Goal: Task Accomplishment & Management: Manage account settings

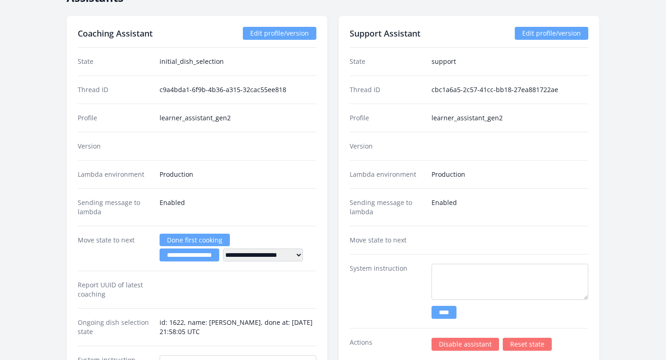
scroll to position [1598, 0]
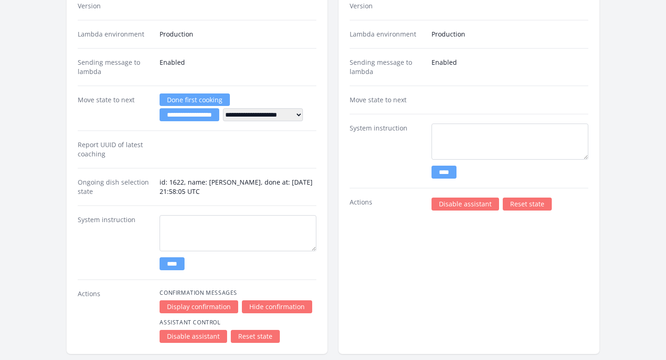
click at [445, 204] on link "Disable assistant" at bounding box center [466, 203] width 68 height 13
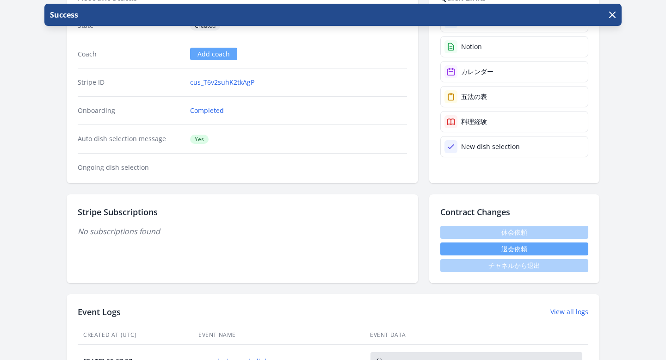
scroll to position [354, 0]
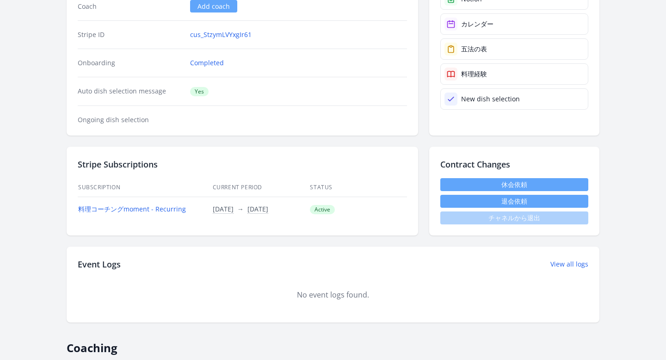
scroll to position [77, 0]
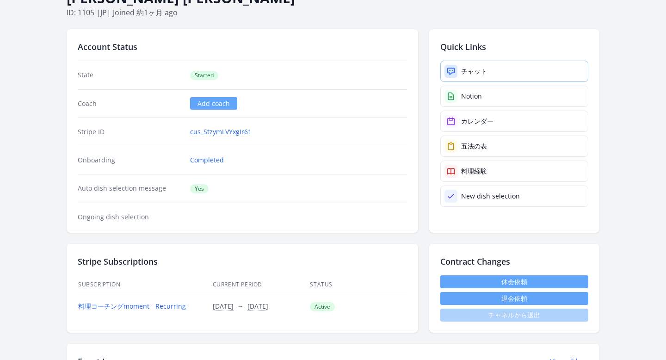
click at [445, 69] on div at bounding box center [450, 71] width 13 height 13
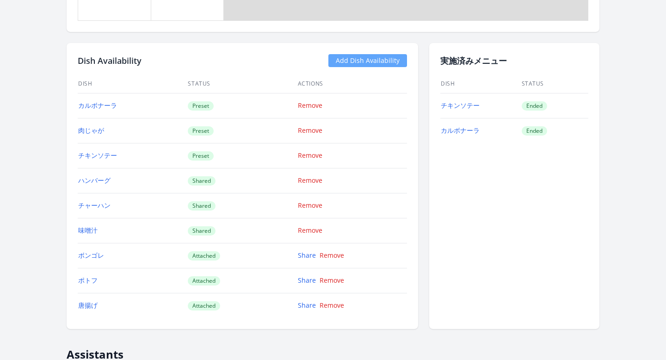
scroll to position [877, 0]
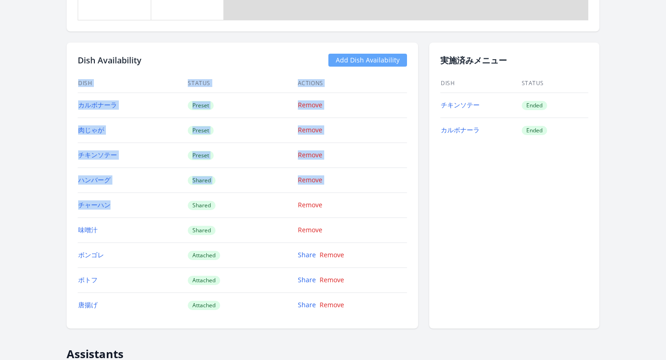
drag, startPoint x: 116, startPoint y: 203, endPoint x: 75, endPoint y: 112, distance: 99.2
click at [75, 112] on div "Dish Availability Add Dish Availability Dish Status Actions カルボナーラ Preset Remov…" at bounding box center [243, 186] width 352 height 286
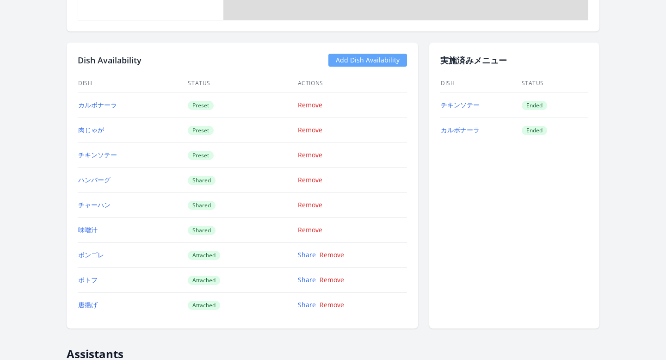
click at [122, 118] on td "肉じゃが" at bounding box center [133, 129] width 110 height 25
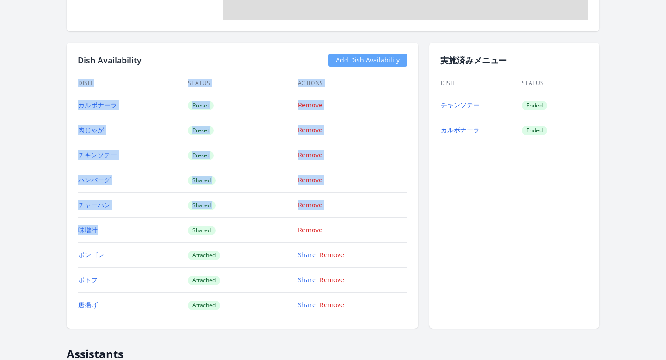
drag, startPoint x: 74, startPoint y: 103, endPoint x: 107, endPoint y: 232, distance: 133.2
click at [107, 232] on div "Dish Availability Add Dish Availability Dish Status Actions カルボナーラ Preset Remov…" at bounding box center [243, 186] width 352 height 286
copy div "Dish Status Actions カルボナーラ Preset Remove 肉じゃが Preset Remove チキンソテー Preset Remov…"
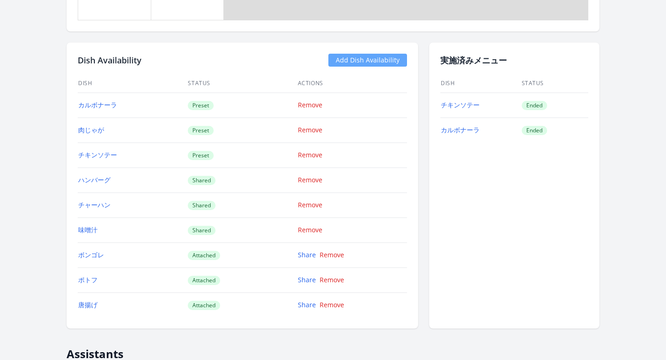
click at [139, 155] on td "チキンソテー" at bounding box center [133, 154] width 110 height 25
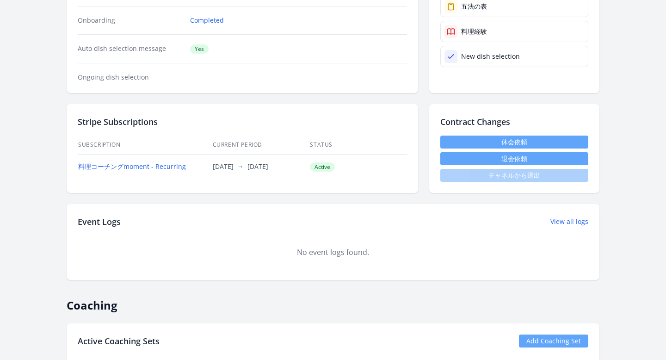
scroll to position [521, 0]
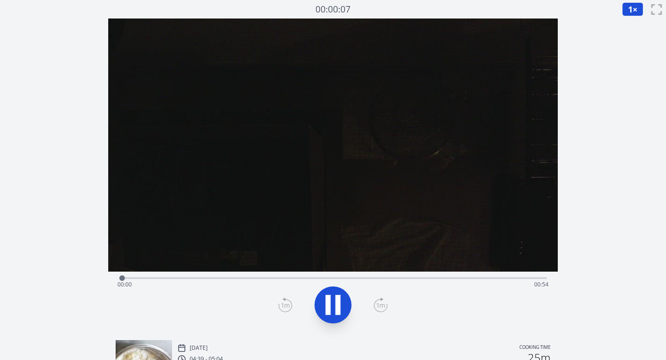
click at [248, 278] on div "Time elapsed: 00:00 Time remaining: 00:54" at bounding box center [333, 284] width 432 height 15
click at [344, 277] on div "Time elapsed: 00:16 Time remaining: 00:38" at bounding box center [333, 284] width 432 height 15
click at [421, 275] on div "Time elapsed: 00:28 Time remaining: 00:26" at bounding box center [333, 276] width 428 height 11
click at [463, 278] on div "Time elapsed: 00:39 Time remaining: 00:15" at bounding box center [333, 284] width 432 height 15
click at [516, 277] on div "Time elapsed: 00:45 Time remaining: 00:09" at bounding box center [333, 284] width 432 height 15
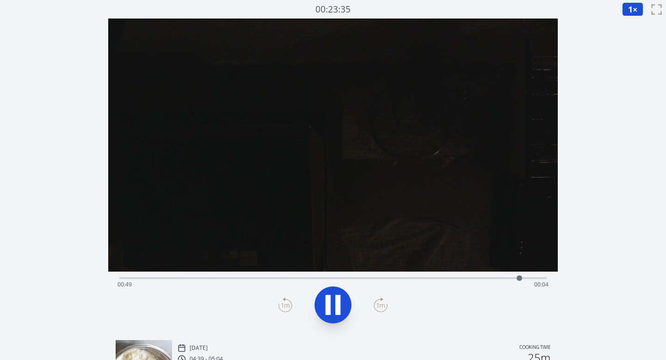
click at [333, 299] on icon at bounding box center [333, 305] width 26 height 26
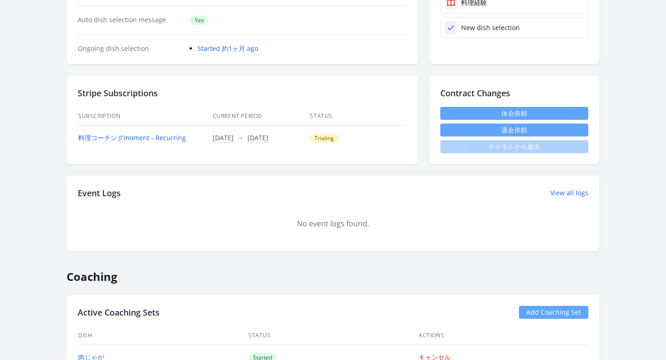
scroll to position [50, 0]
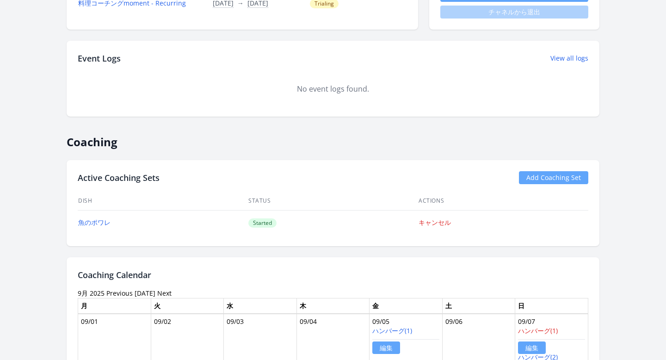
scroll to position [470, 0]
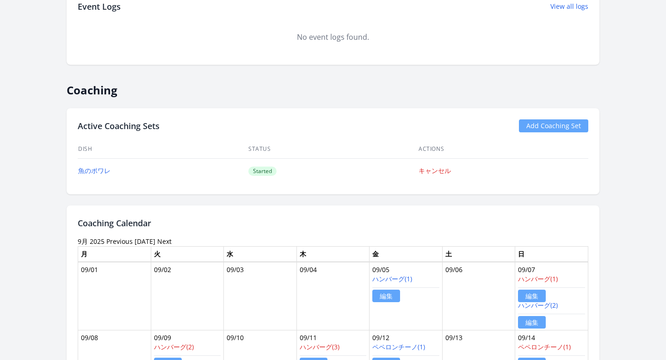
click at [532, 123] on link "Add Coaching Set" at bounding box center [553, 125] width 69 height 13
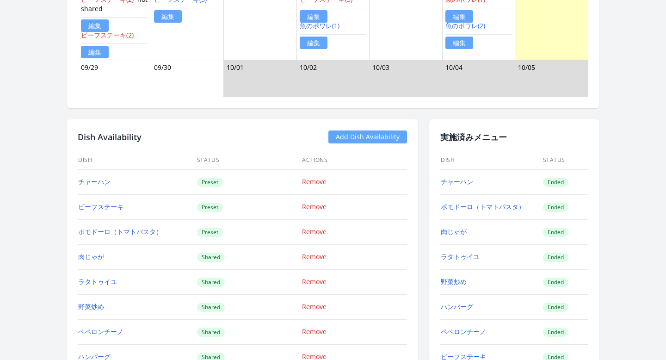
scroll to position [1072, 0]
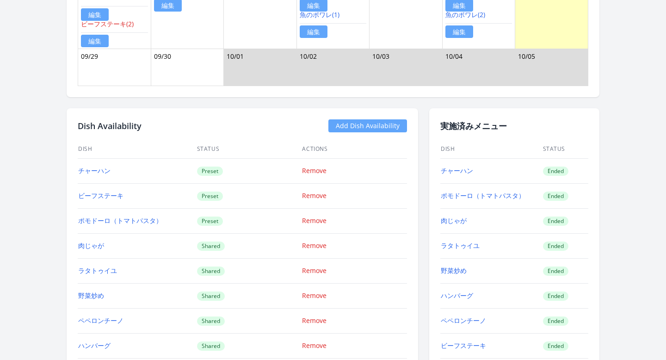
click at [394, 126] on link "Add Dish Availability" at bounding box center [367, 125] width 79 height 13
click at [335, 122] on link "Add Dish Availability" at bounding box center [367, 125] width 79 height 13
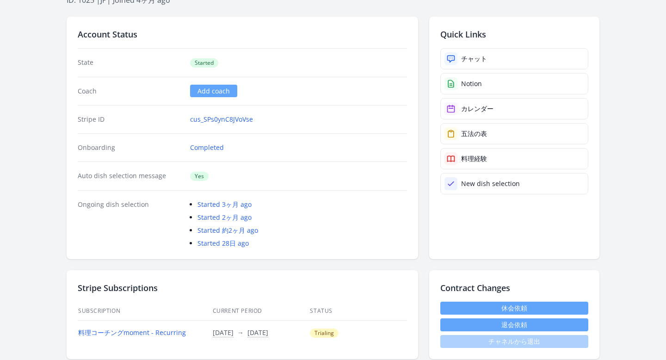
scroll to position [0, 0]
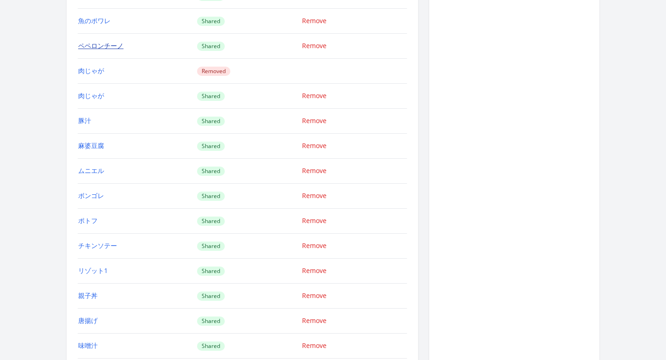
scroll to position [1173, 0]
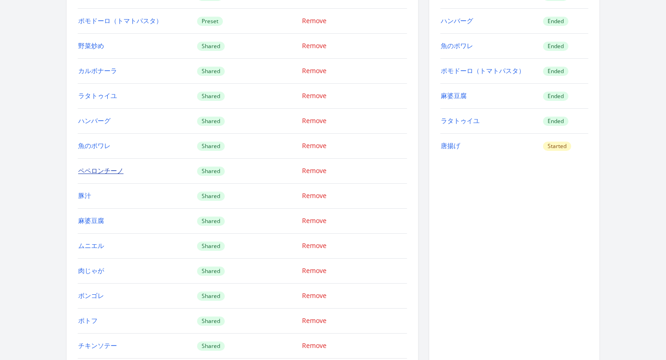
scroll to position [1058, 0]
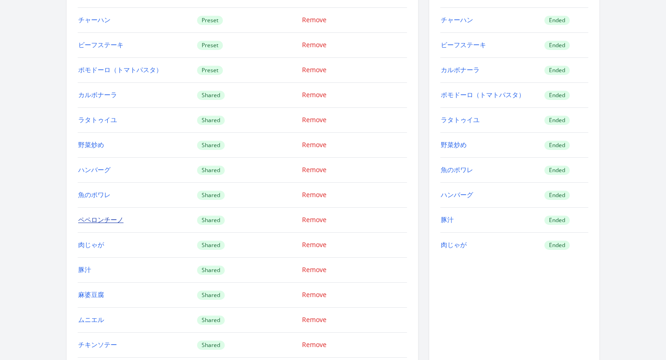
scroll to position [1102, 0]
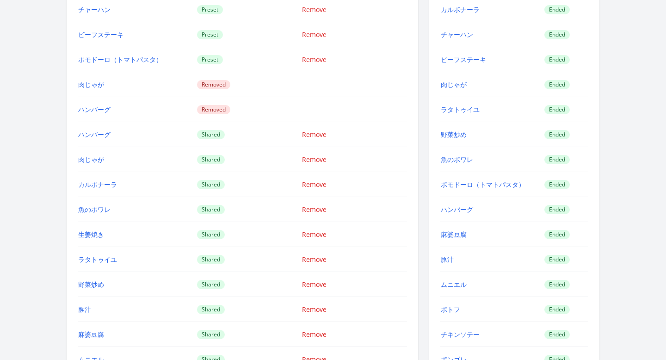
scroll to position [1039, 0]
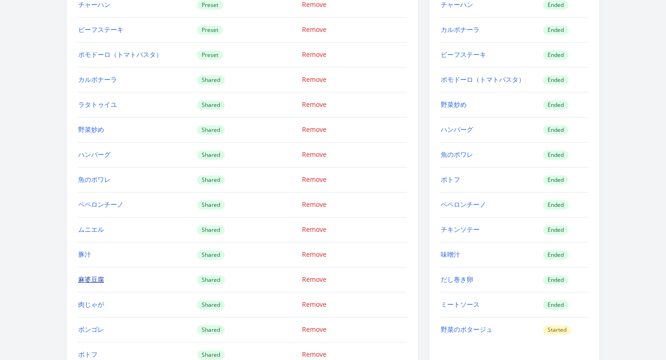
scroll to position [1043, 0]
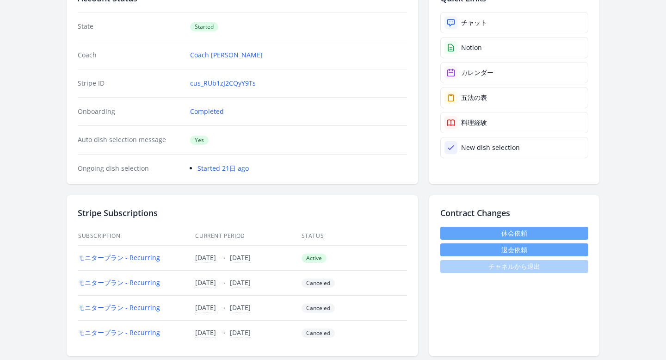
scroll to position [130, 0]
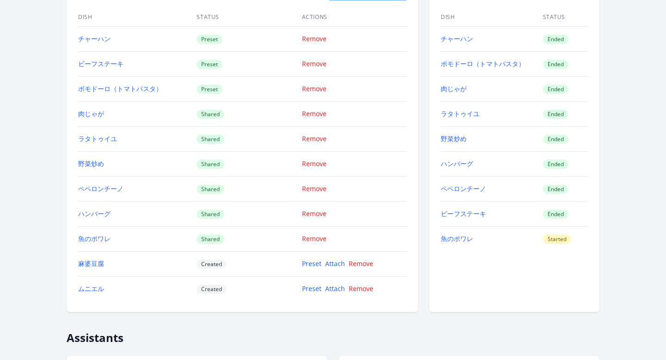
scroll to position [1270, 0]
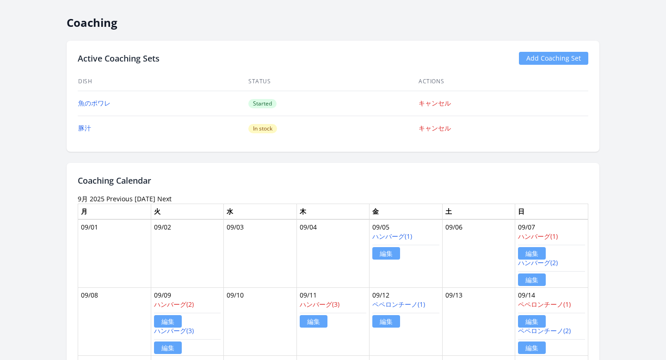
scroll to position [472, 0]
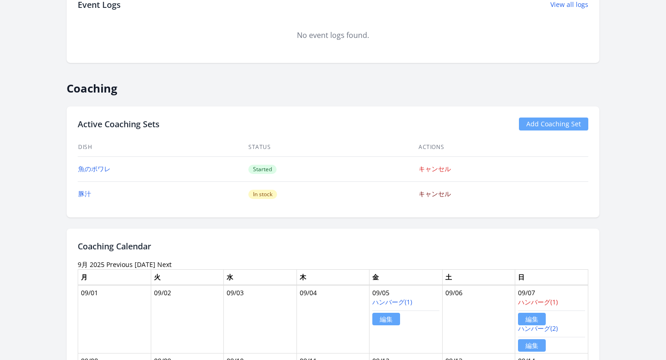
click at [440, 196] on link "キャンセル" at bounding box center [435, 193] width 32 height 9
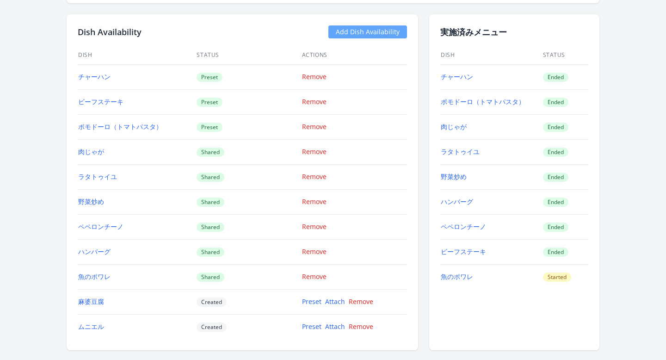
scroll to position [1169, 0]
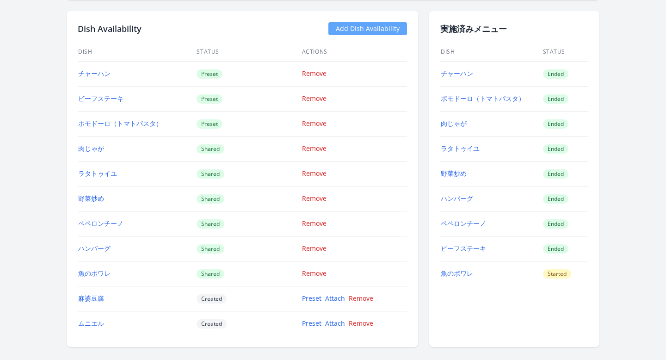
click at [376, 30] on link "Add Dish Availability" at bounding box center [367, 28] width 79 height 13
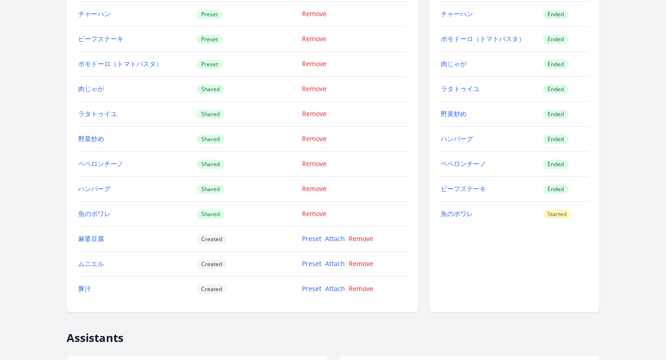
scroll to position [1271, 0]
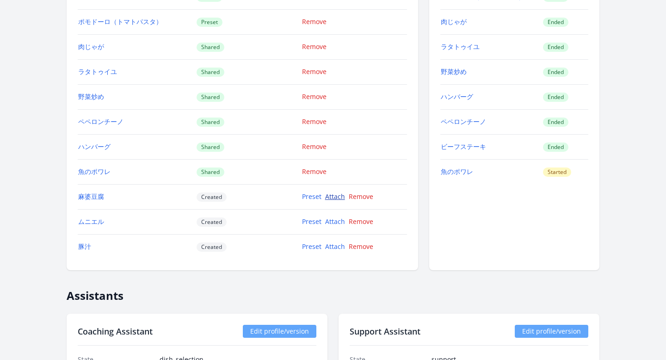
click at [334, 195] on link "Attach" at bounding box center [335, 196] width 20 height 9
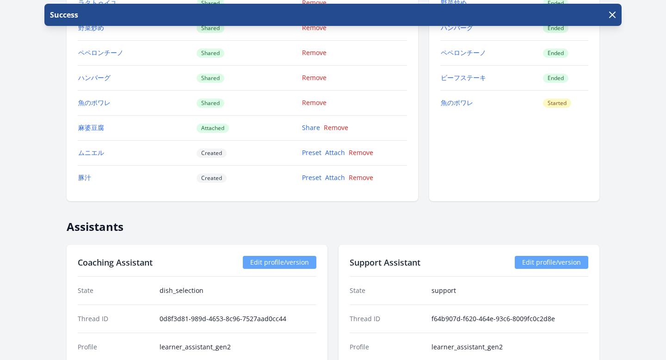
scroll to position [1363, 0]
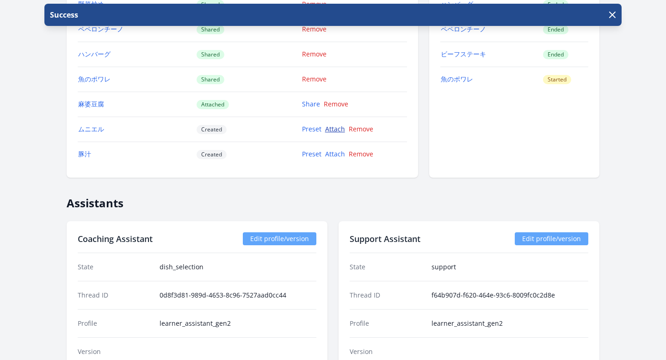
click at [338, 131] on link "Attach" at bounding box center [335, 128] width 20 height 9
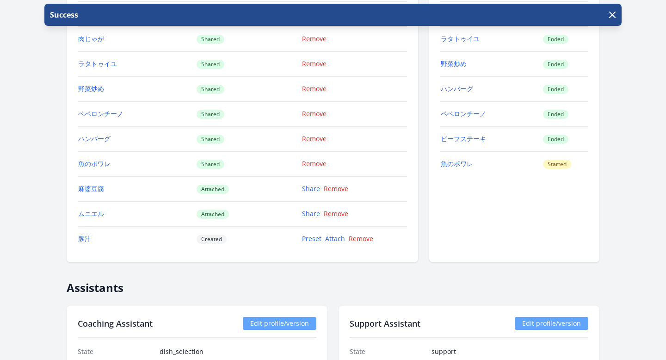
scroll to position [1317, 0]
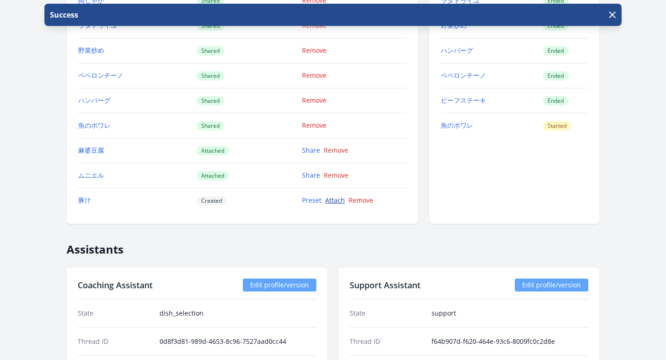
click at [333, 197] on link "Attach" at bounding box center [335, 200] width 20 height 9
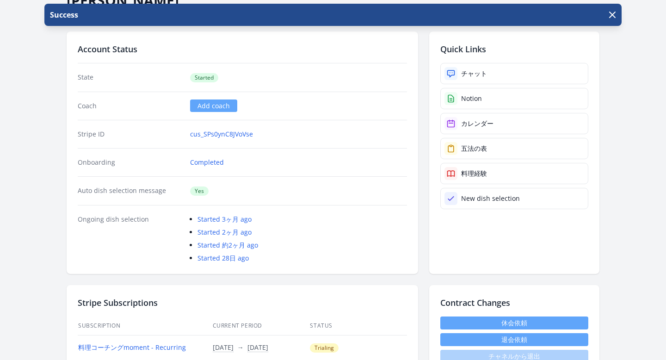
scroll to position [253, 0]
